Goal: Check status: Check status

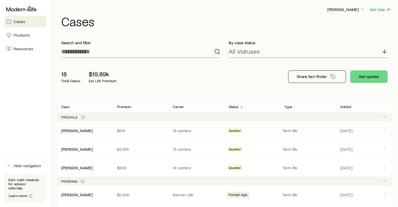
click at [188, 132] on p "15 carriers" at bounding box center [196, 130] width 47 height 5
click at [78, 130] on link "[PERSON_NAME]" at bounding box center [76, 130] width 31 height 5
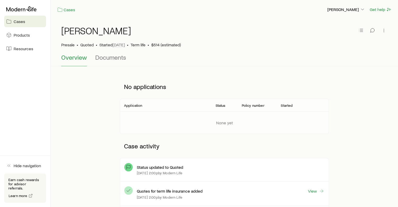
click at [77, 58] on span "Overview" at bounding box center [74, 57] width 26 height 7
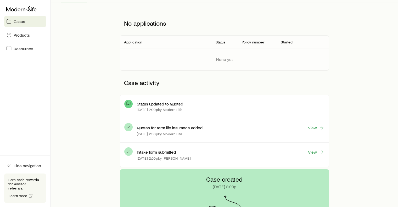
scroll to position [64, 0]
click at [318, 127] on link "View" at bounding box center [315, 127] width 17 height 6
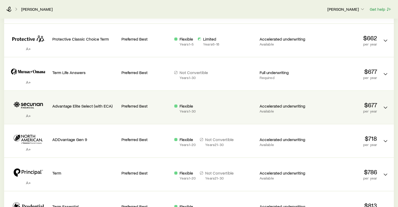
scroll to position [292, 0]
